Goal: Information Seeking & Learning: Check status

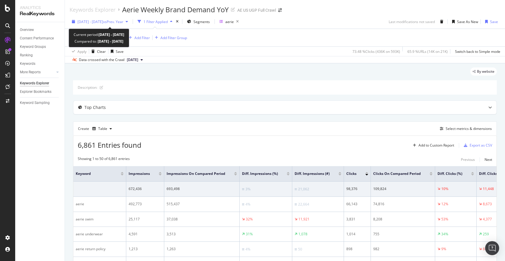
click at [125, 25] on div "[DATE] - [DATE] vs Prev. Year" at bounding box center [100, 21] width 61 height 9
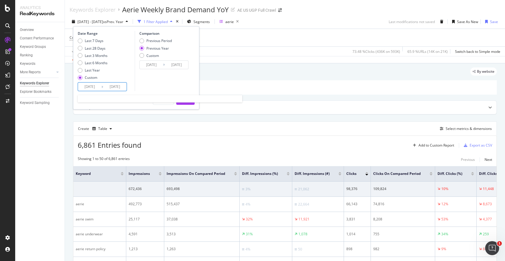
click at [92, 85] on input "[DATE]" at bounding box center [89, 87] width 23 height 8
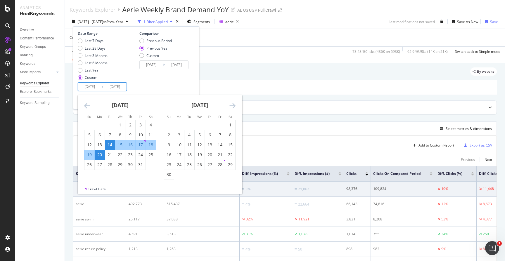
click at [232, 107] on icon "Move forward to switch to the next month." at bounding box center [232, 105] width 6 height 7
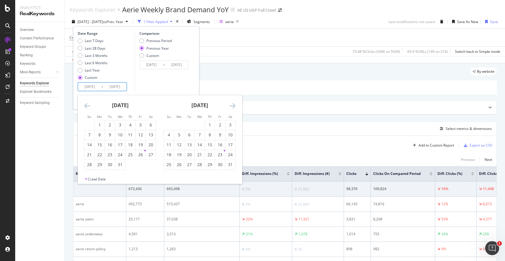
click at [232, 107] on icon "Move forward to switch to the next month." at bounding box center [232, 105] width 6 height 7
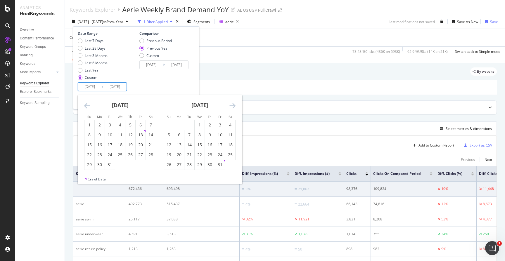
click at [232, 107] on icon "Move forward to switch to the next month." at bounding box center [232, 105] width 6 height 7
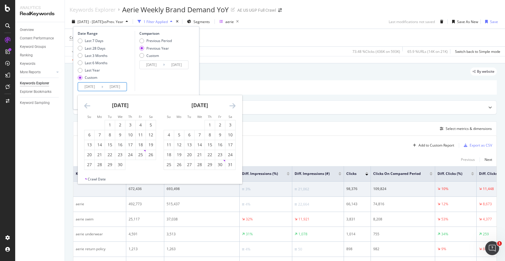
click at [232, 107] on icon "Move forward to switch to the next month." at bounding box center [232, 105] width 6 height 7
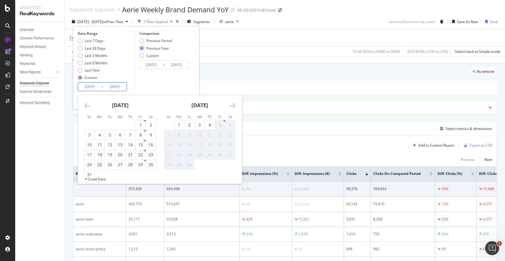
click at [232, 107] on icon "Move forward to switch to the next month." at bounding box center [232, 105] width 6 height 7
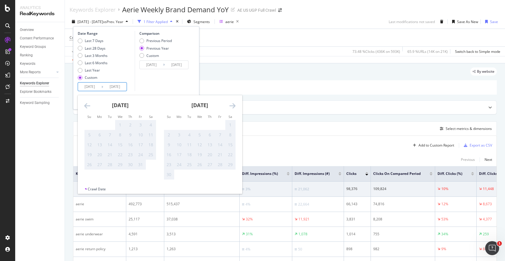
click at [88, 107] on icon "Move backward to switch to the previous month." at bounding box center [87, 105] width 6 height 7
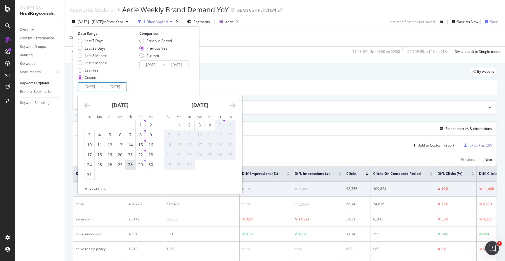
click at [129, 163] on div "28" at bounding box center [130, 165] width 10 height 6
type input "[DATE]"
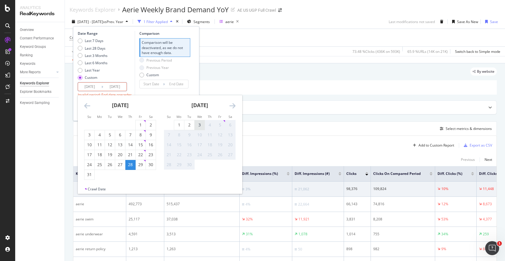
click at [197, 124] on div "3" at bounding box center [200, 125] width 10 height 6
type input "[DATE]"
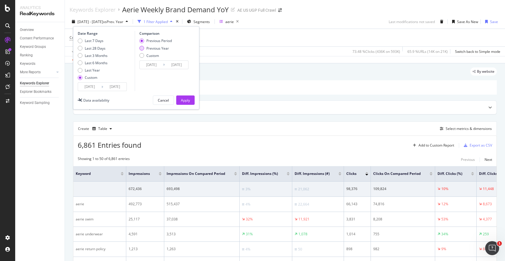
click at [164, 50] on div "Previous Year" at bounding box center [157, 48] width 23 height 5
type input "[DATE]"
click at [187, 98] on div "Apply" at bounding box center [185, 100] width 9 height 5
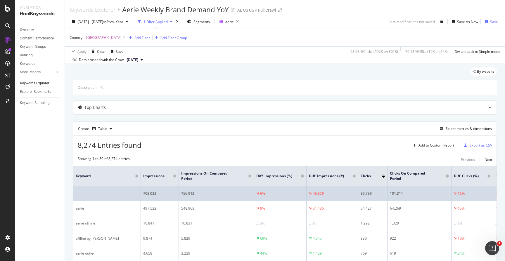
click at [147, 194] on div "708,033" at bounding box center [159, 193] width 33 height 5
copy div "708,033"
